Goal: Transaction & Acquisition: Purchase product/service

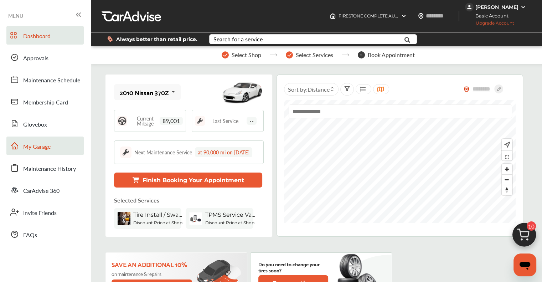
click at [34, 141] on link "My Garage" at bounding box center [44, 145] width 77 height 19
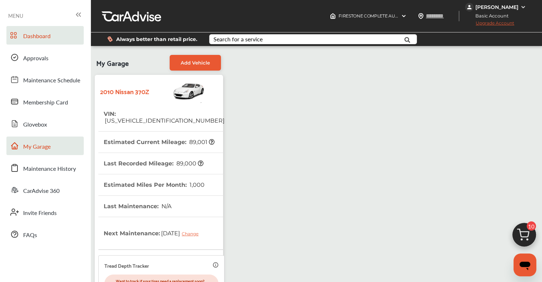
click at [47, 37] on span "Dashboard" at bounding box center [36, 36] width 27 height 9
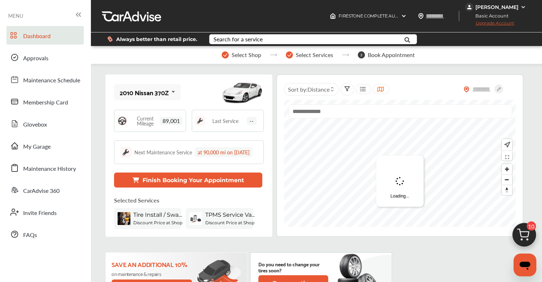
click at [530, 235] on img at bounding box center [524, 236] width 34 height 34
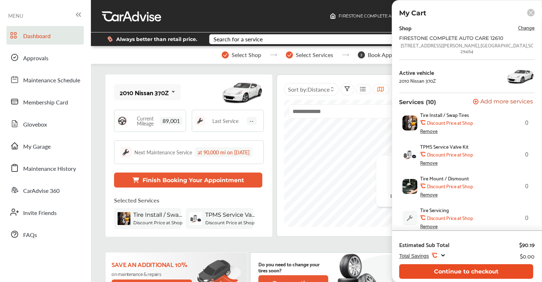
click at [470, 272] on button "Continue to checkout" at bounding box center [466, 271] width 134 height 15
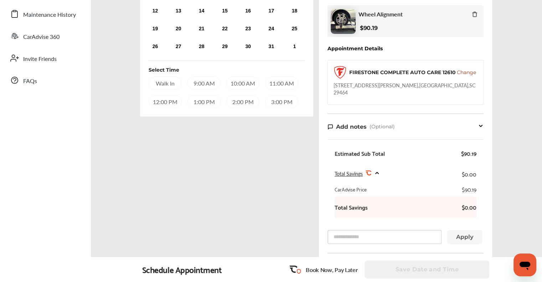
scroll to position [142, 0]
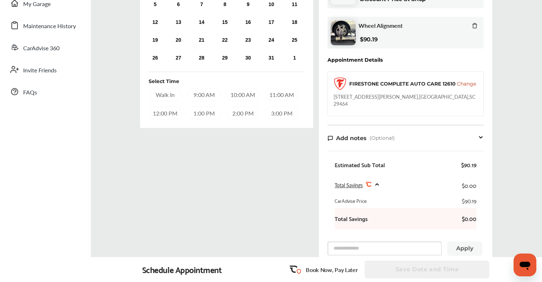
click at [473, 24] on icon at bounding box center [474, 26] width 3 height 5
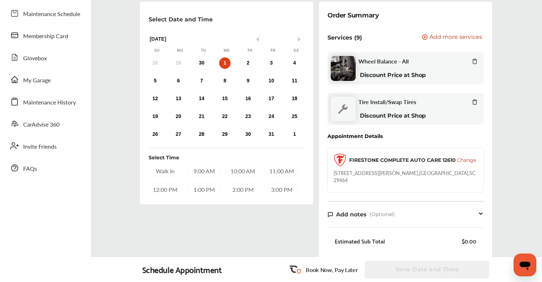
scroll to position [0, 0]
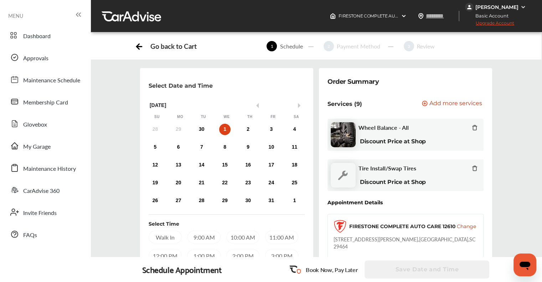
click at [450, 103] on span "Add more services" at bounding box center [455, 103] width 53 height 7
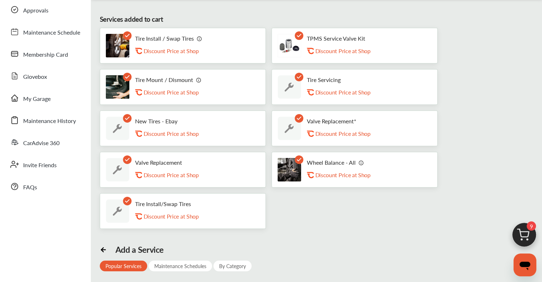
scroll to position [142, 0]
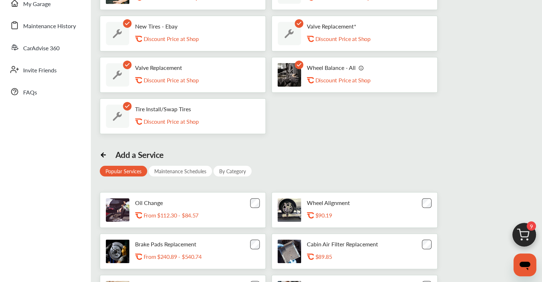
click at [525, 235] on img at bounding box center [524, 236] width 34 height 34
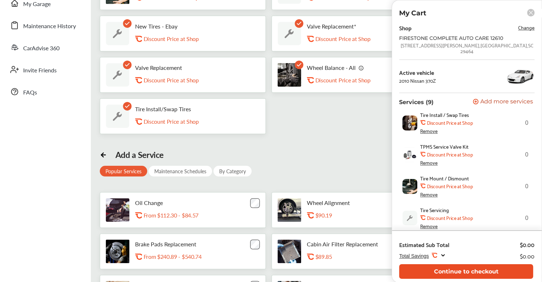
click at [499, 274] on button "Continue to checkout" at bounding box center [466, 271] width 134 height 15
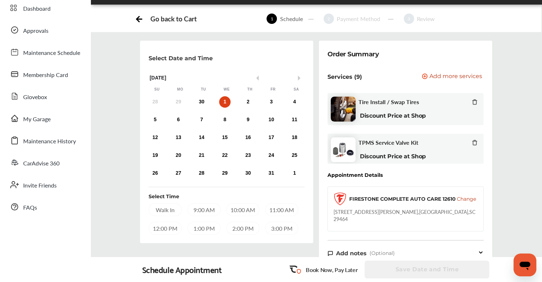
scroll to position [71, 0]
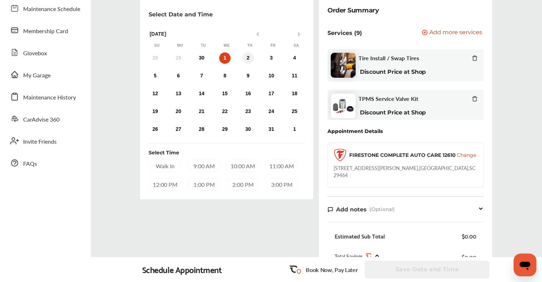
click at [248, 59] on div "2" at bounding box center [247, 57] width 11 height 11
click at [273, 59] on div "3" at bounding box center [270, 57] width 11 height 11
click at [293, 55] on div "4" at bounding box center [294, 57] width 11 height 11
click at [157, 76] on div "5" at bounding box center [154, 75] width 11 height 11
click at [264, 226] on div "Select Date and Time Previous Month Next Month [DATE] Su Mo Tu We Th Fr Sa 28 2…" at bounding box center [226, 199] width 179 height 405
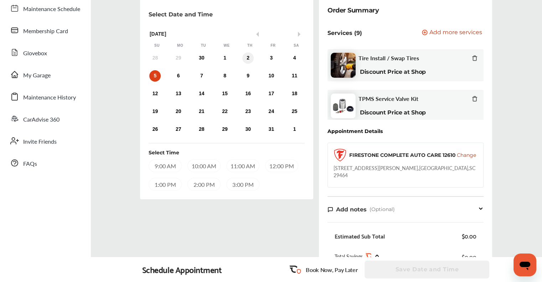
click at [250, 58] on div "2" at bounding box center [247, 57] width 11 height 11
click at [209, 186] on div "1:00 PM" at bounding box center [203, 184] width 33 height 13
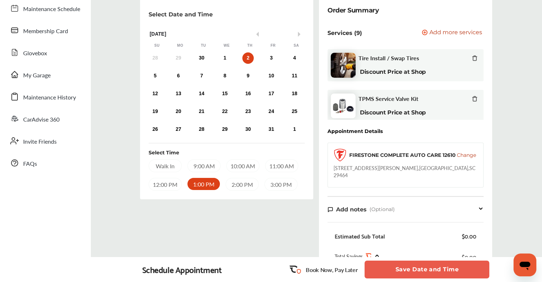
click at [412, 272] on button "Save Date and Time" at bounding box center [426, 269] width 125 height 18
